Goal: Task Accomplishment & Management: Complete application form

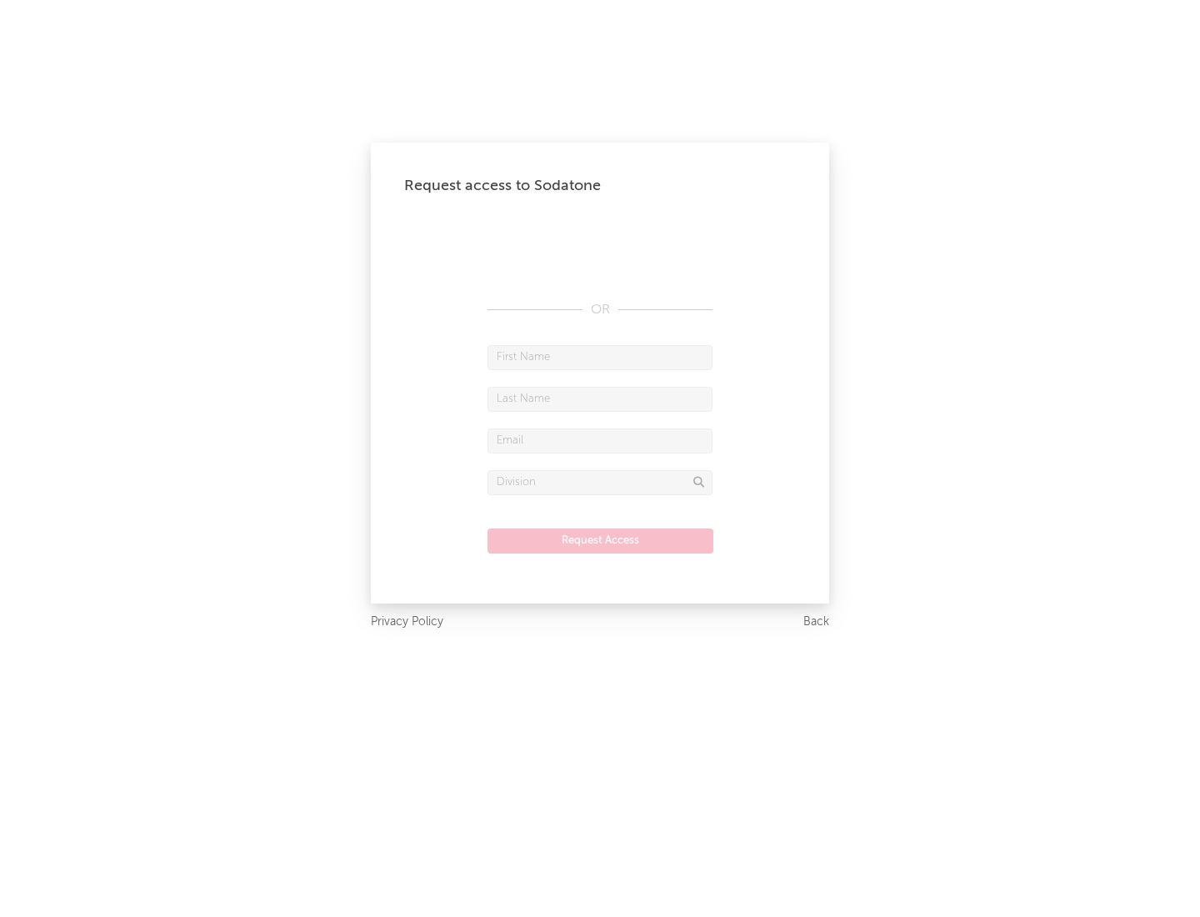
click at [600, 357] on input "text" at bounding box center [600, 357] width 225 height 25
type input "[PERSON_NAME]"
click at [600, 398] on input "text" at bounding box center [600, 399] width 225 height 25
type input "[PERSON_NAME]"
click at [600, 440] on input "text" at bounding box center [600, 440] width 225 height 25
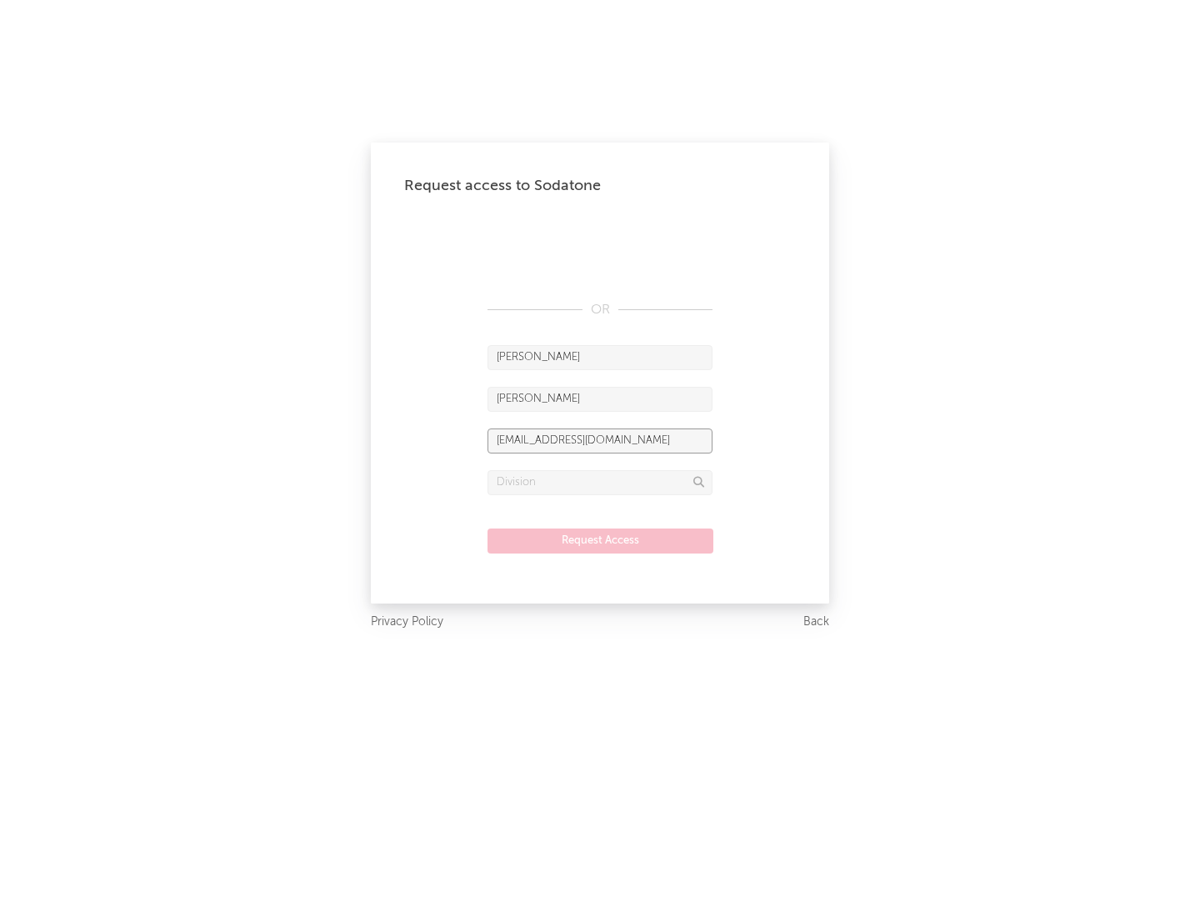
type input "[EMAIL_ADDRESS][DOMAIN_NAME]"
click at [600, 482] on input "text" at bounding box center [600, 482] width 225 height 25
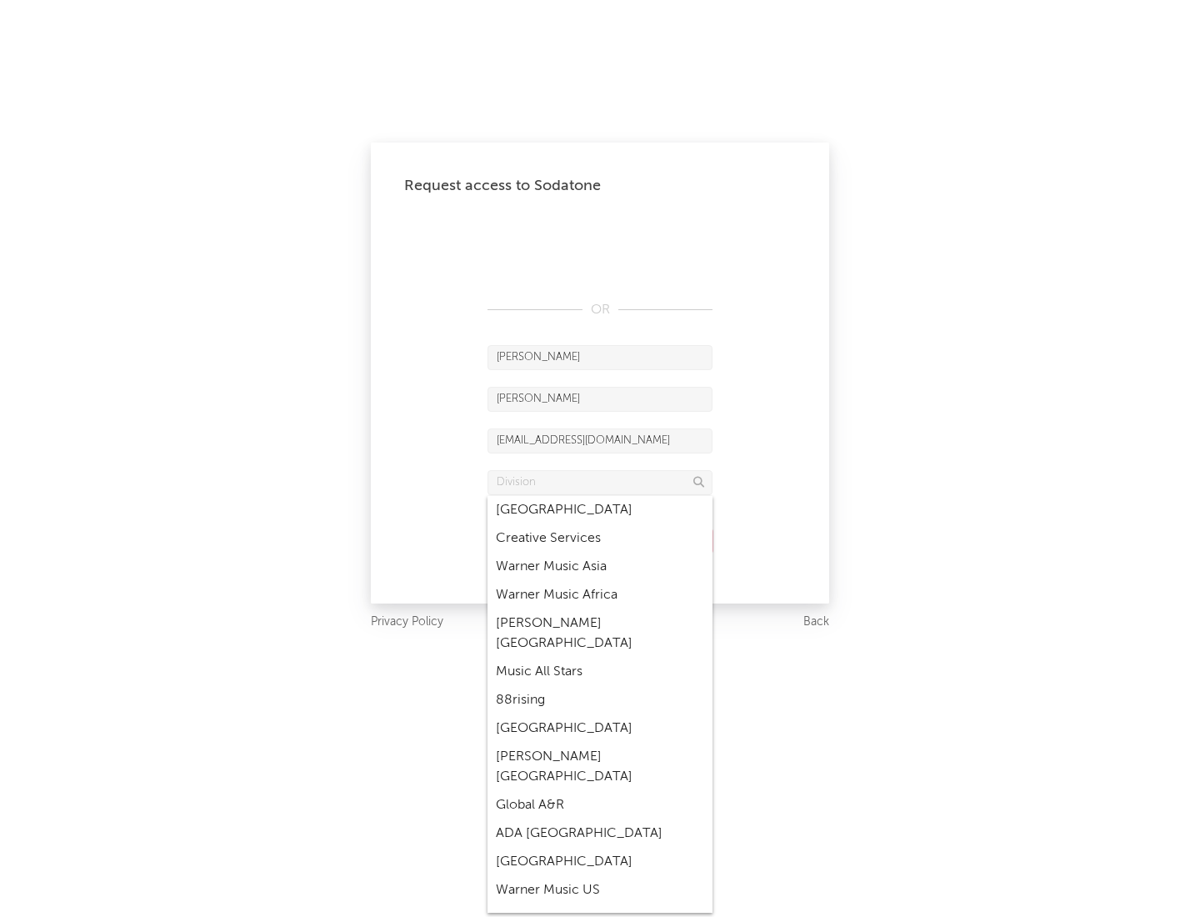
click at [595, 658] on div "Music All Stars" at bounding box center [600, 672] width 225 height 28
type input "Music All Stars"
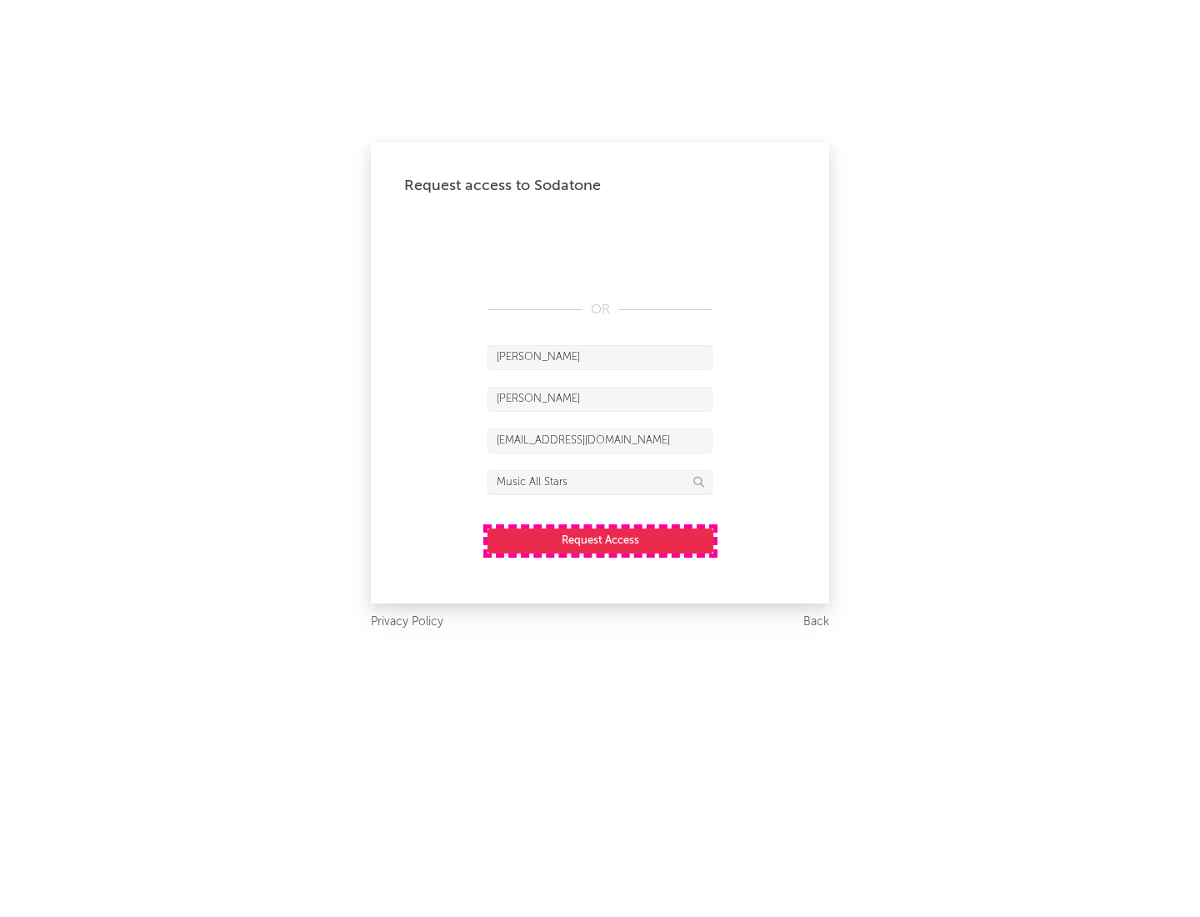
click at [600, 540] on button "Request Access" at bounding box center [601, 540] width 226 height 25
